Goal: Task Accomplishment & Management: Complete application form

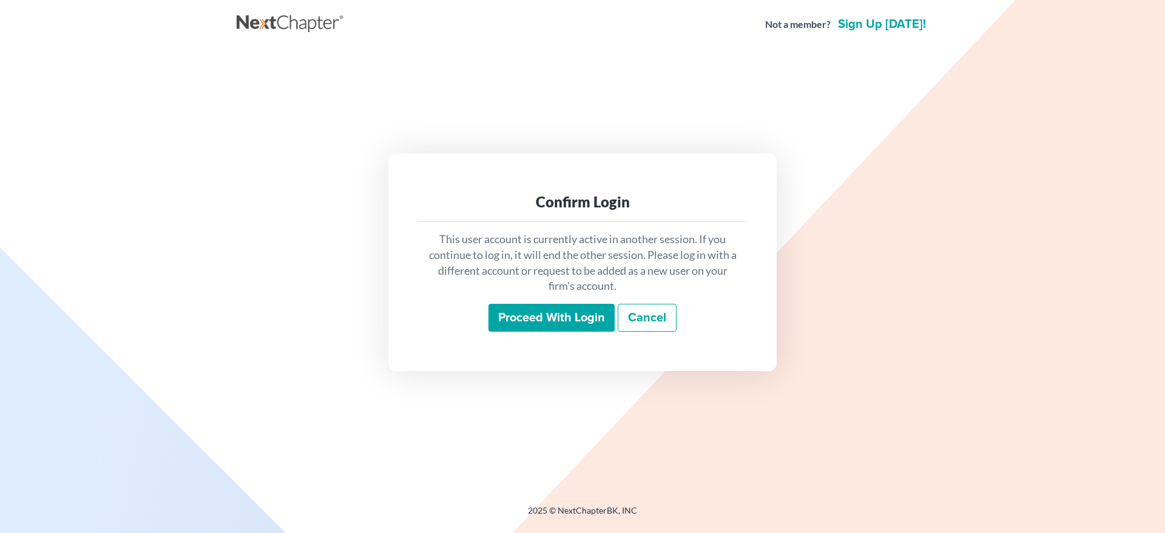
click at [509, 321] on input "Proceed with login" at bounding box center [551, 318] width 126 height 28
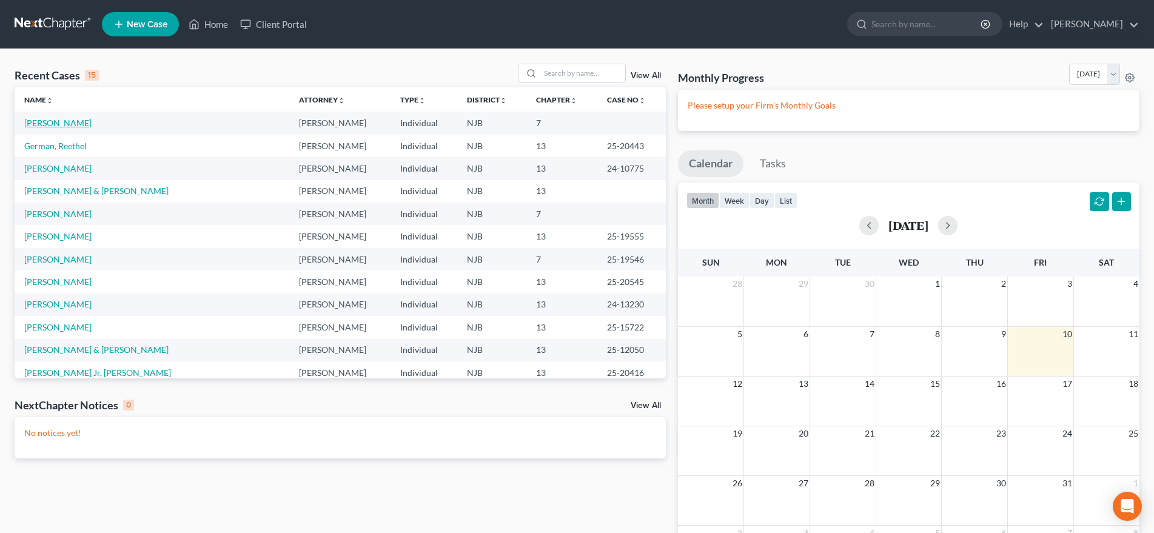
click at [61, 128] on link "Williams, Zyaire" at bounding box center [57, 123] width 67 height 10
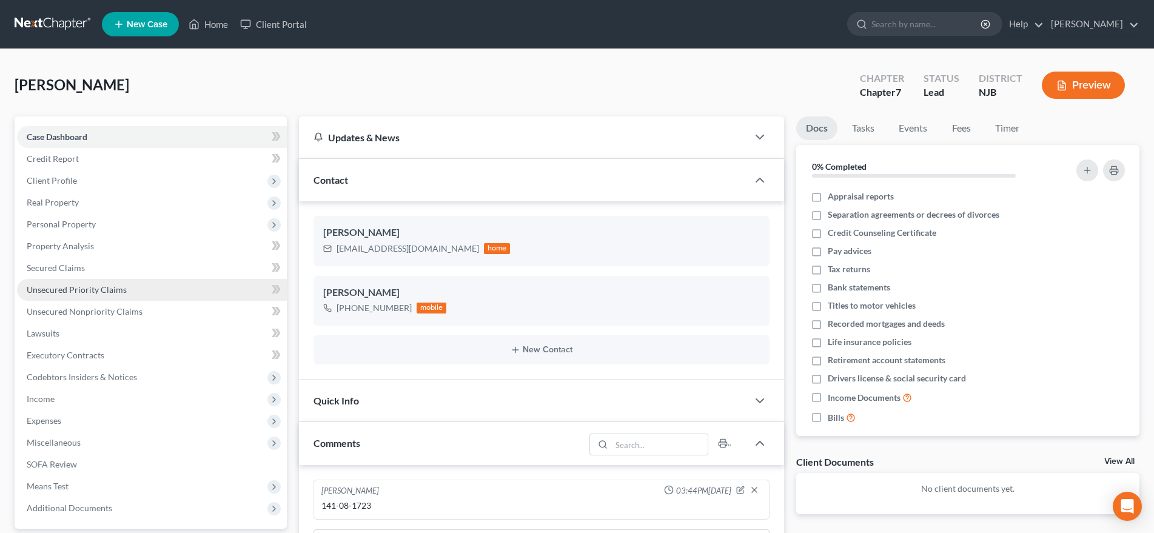
click at [141, 288] on link "Unsecured Priority Claims" at bounding box center [152, 290] width 270 height 22
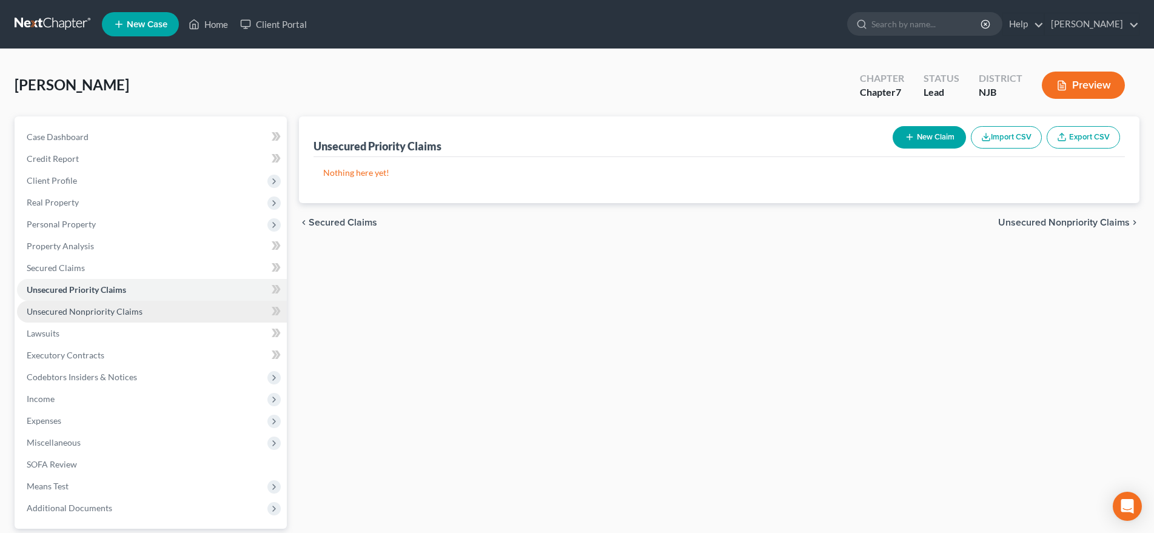
click at [141, 315] on link "Unsecured Nonpriority Claims" at bounding box center [152, 312] width 270 height 22
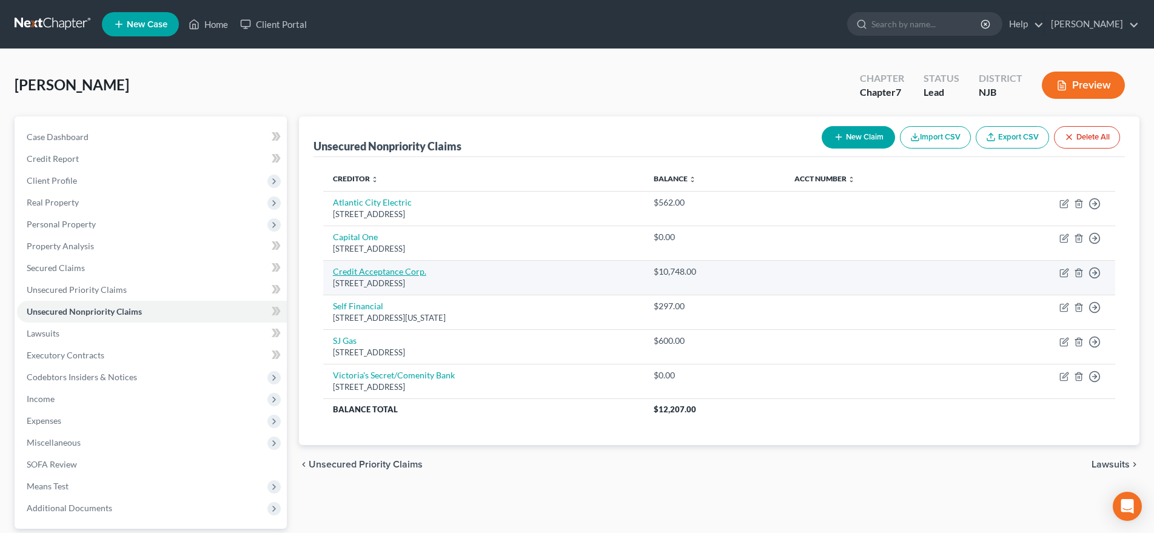
click at [383, 272] on link "Credit Acceptance Corp." at bounding box center [379, 271] width 93 height 10
select select "23"
select select "14"
select select "0"
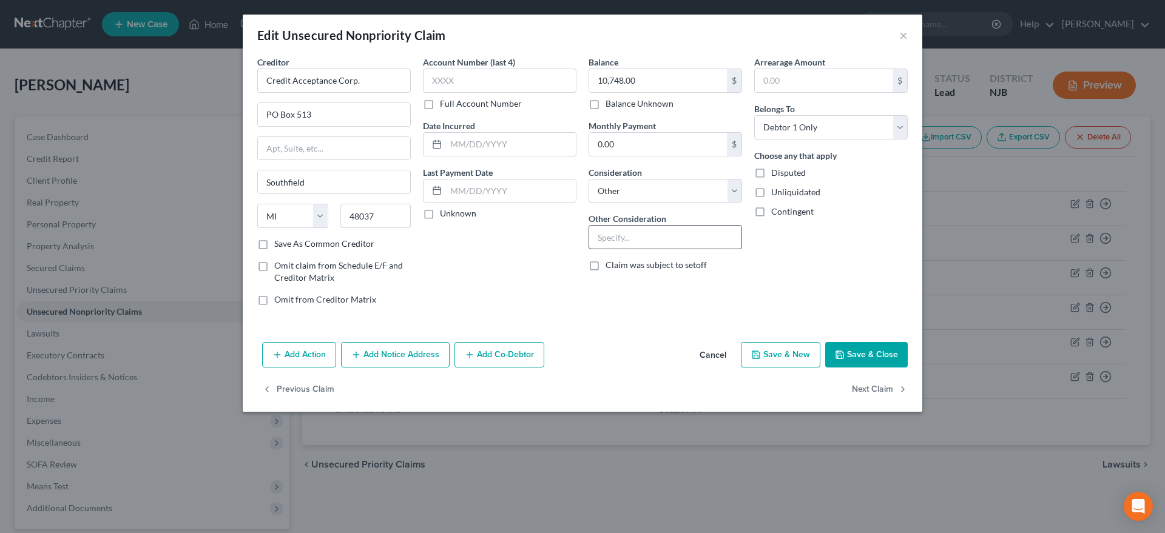
click at [619, 243] on input "text" at bounding box center [665, 237] width 152 height 23
type input "VJ-1465-25; wage garnishment"
click at [782, 360] on button "Save & New" at bounding box center [780, 354] width 79 height 25
select select "0"
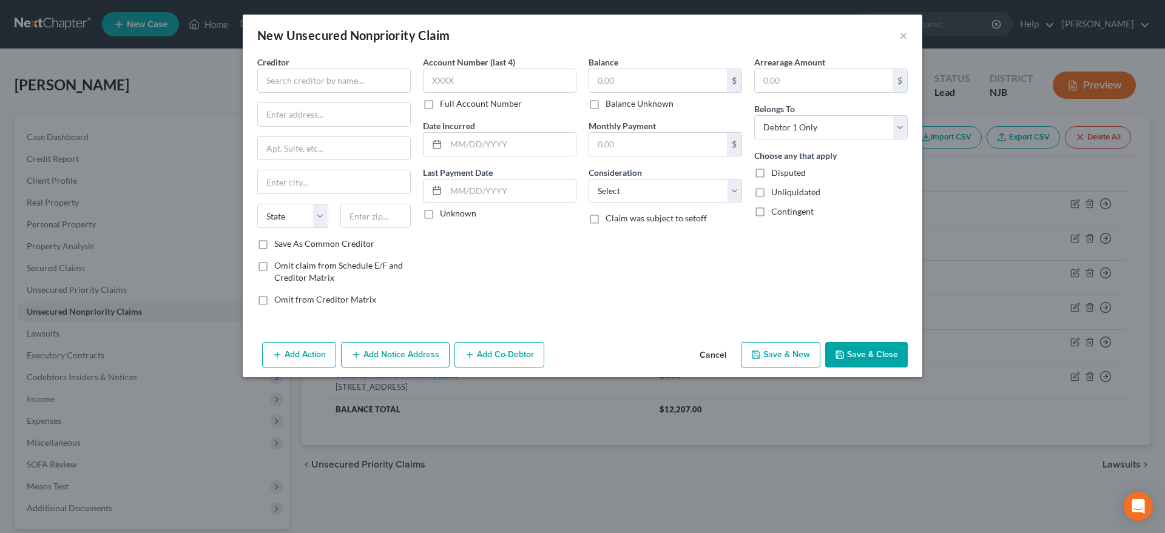
type input "0"
click at [906, 36] on button "×" at bounding box center [903, 35] width 8 height 15
